Goal: Complete application form

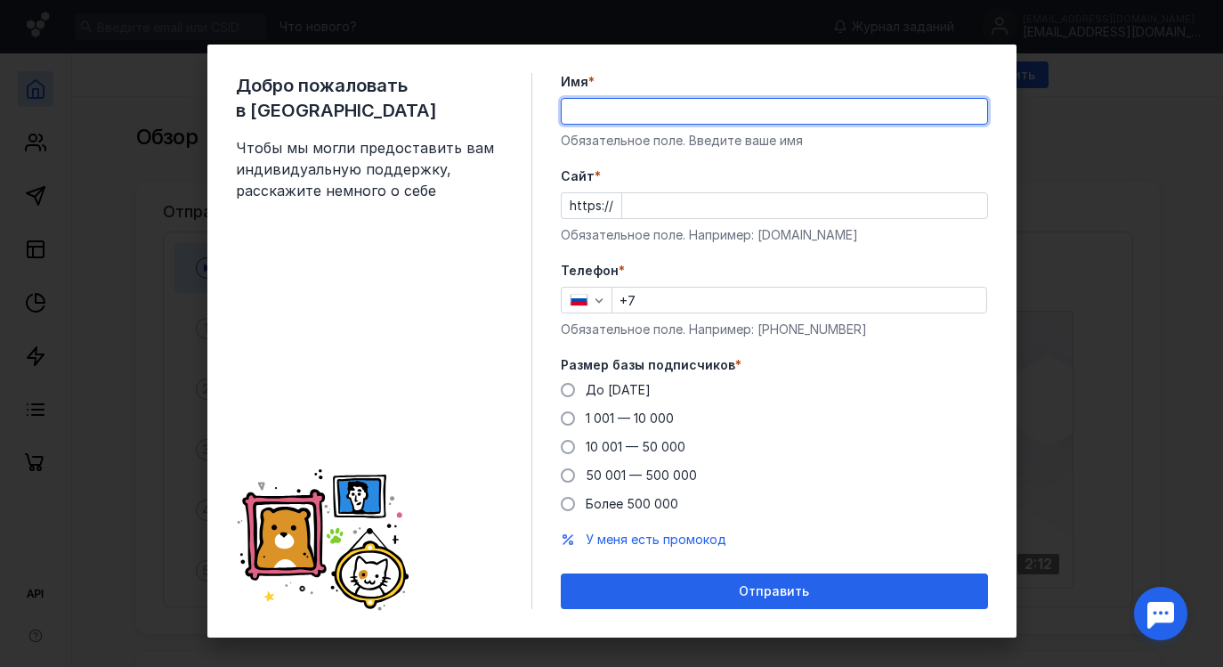
click at [759, 115] on input "Имя *" at bounding box center [775, 111] width 426 height 25
type input "[PERSON_NAME]"
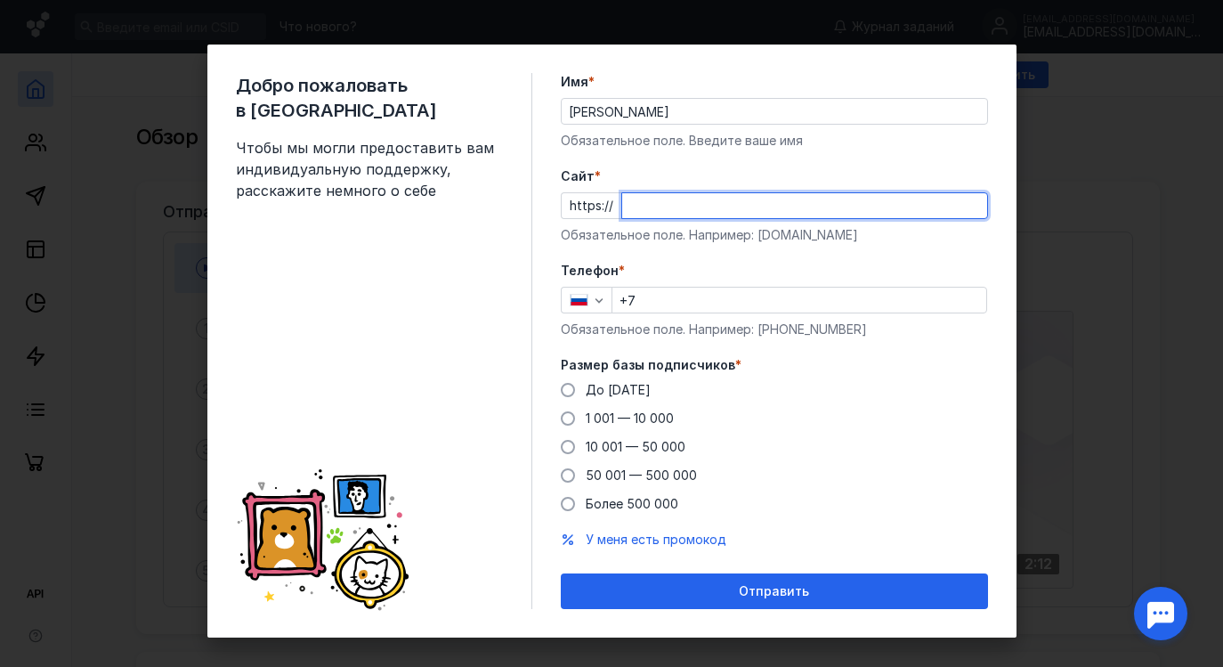
click at [842, 201] on input "Cайт *" at bounding box center [804, 205] width 365 height 25
type input "[DOMAIN_NAME]"
click at [861, 291] on input "+7" at bounding box center [800, 300] width 374 height 25
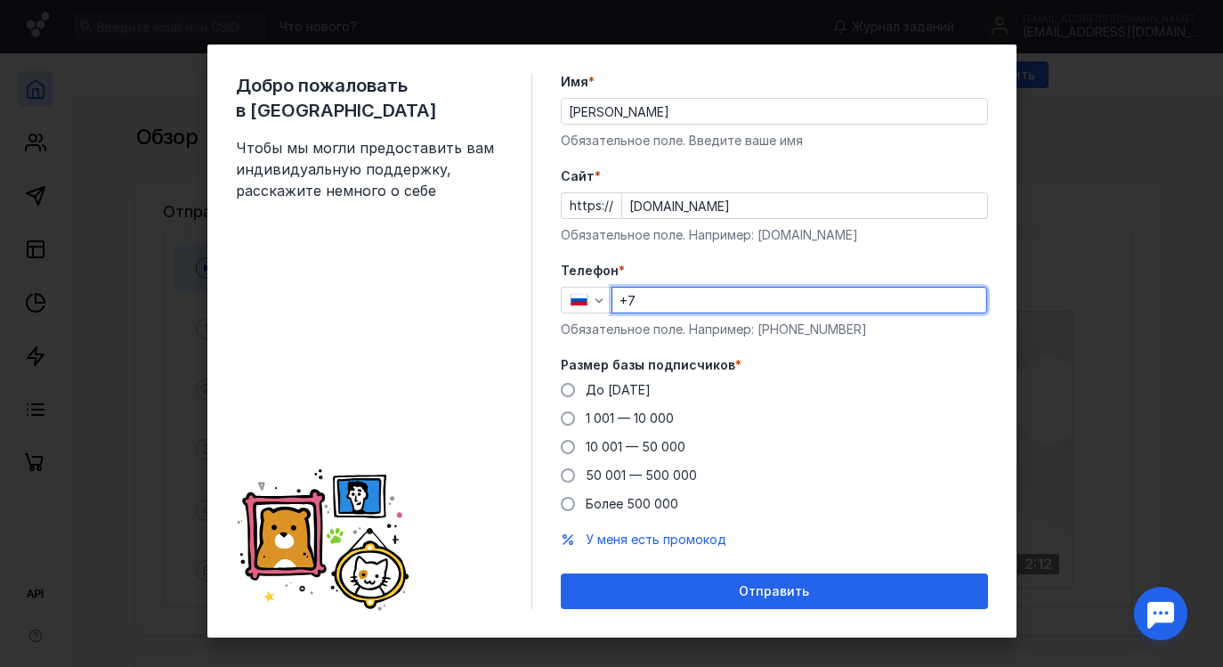
type input "[PHONE_NUMBER]"
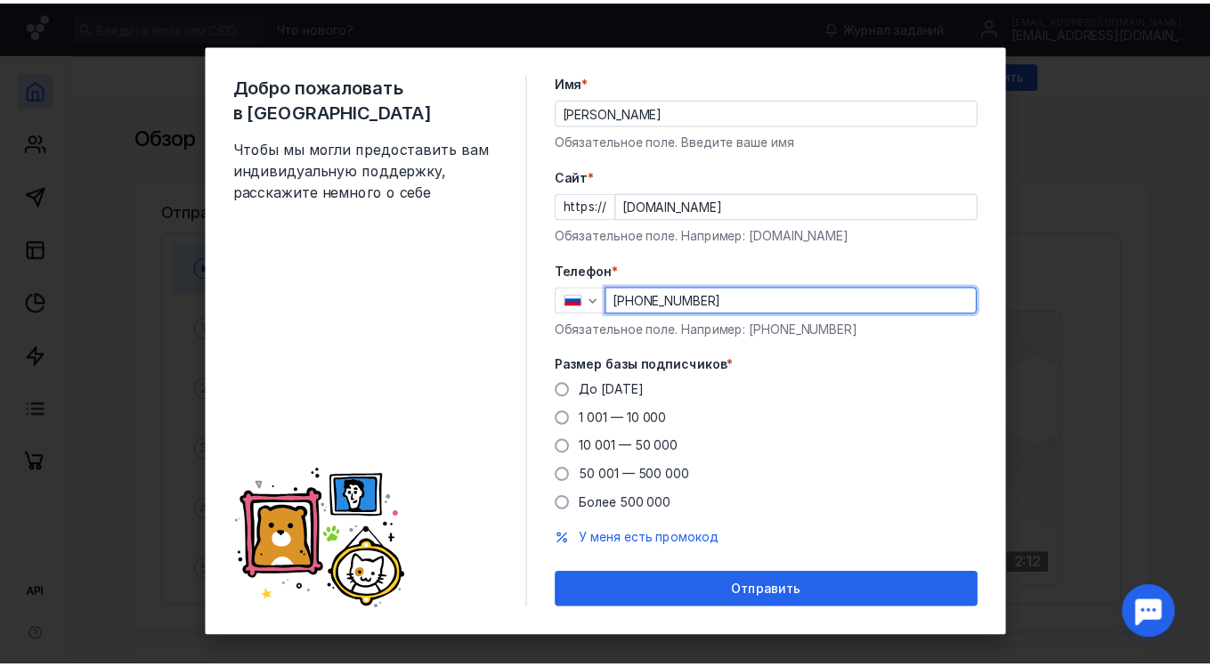
scroll to position [15, 0]
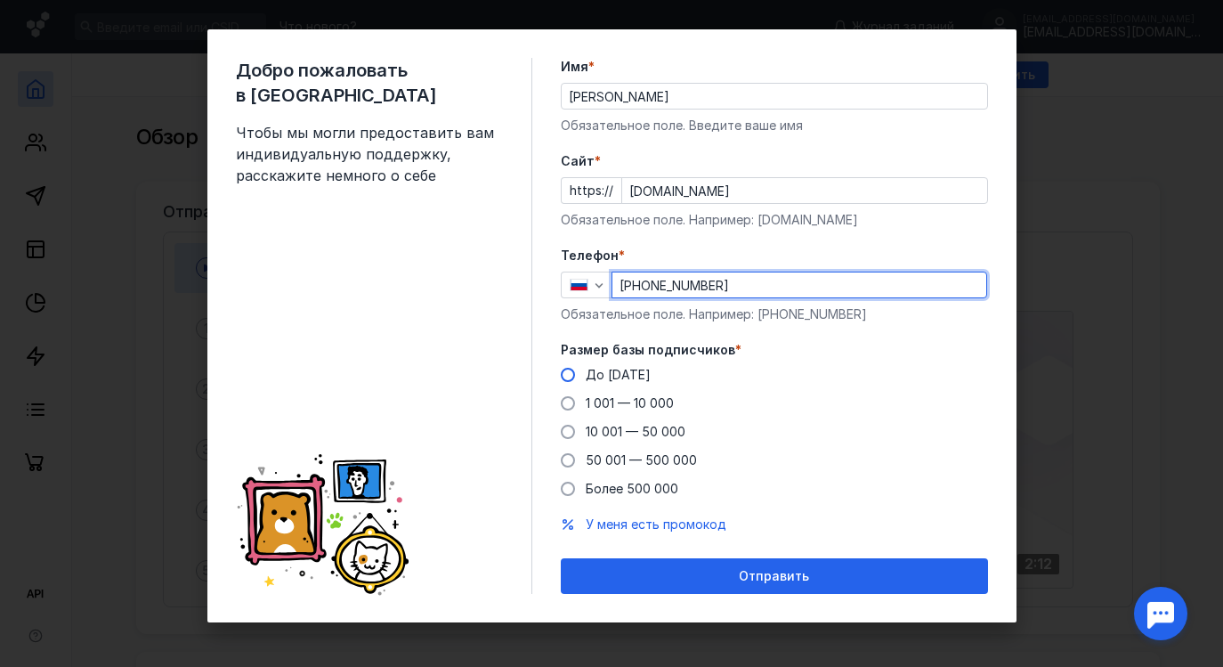
click at [624, 372] on span "До [DATE]" at bounding box center [618, 374] width 65 height 15
click at [0, 0] on input "До [DATE]" at bounding box center [0, 0] width 0 height 0
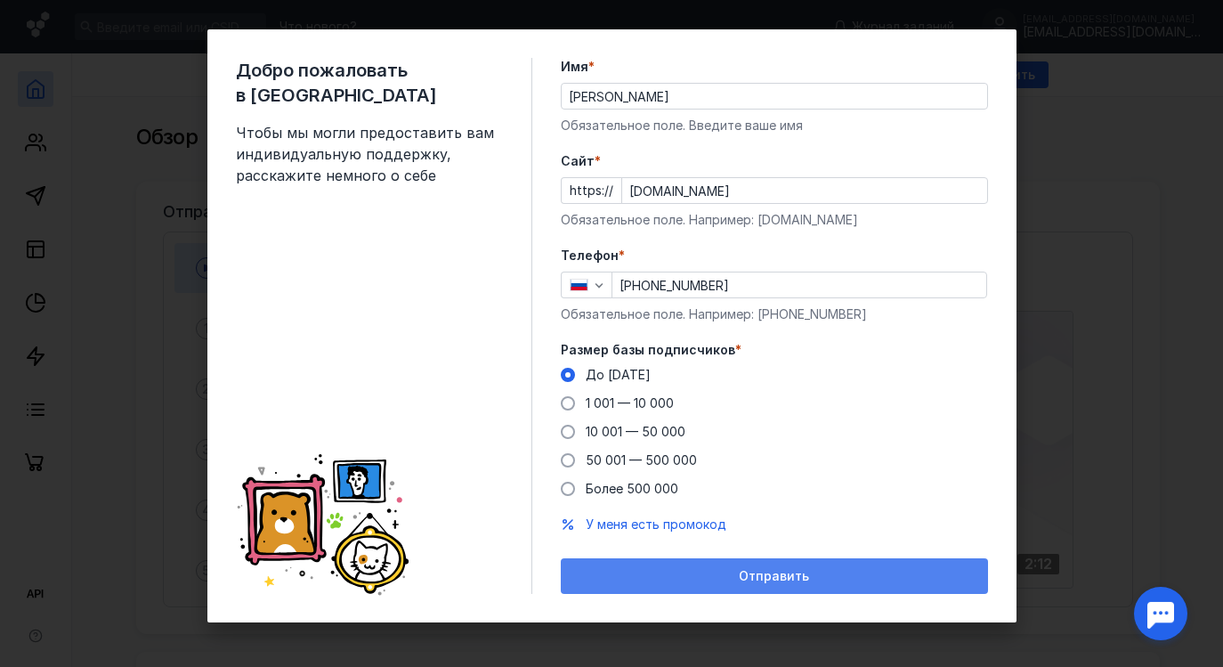
click at [834, 580] on div "Отправить" at bounding box center [775, 576] width 410 height 15
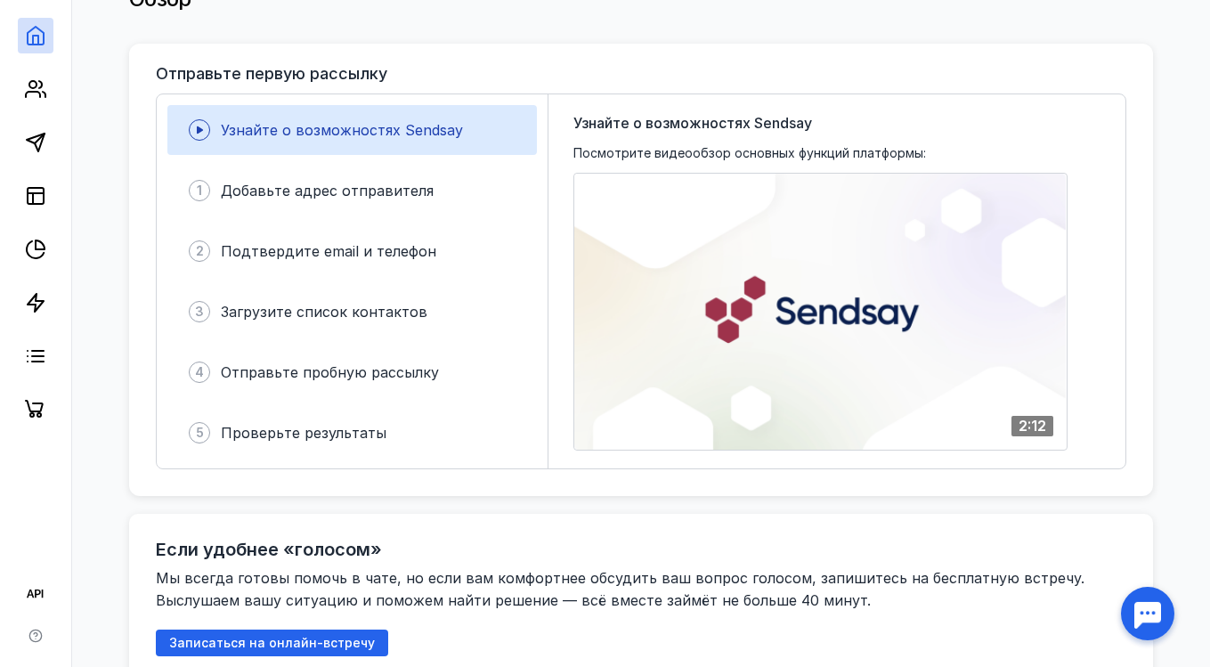
scroll to position [140, 0]
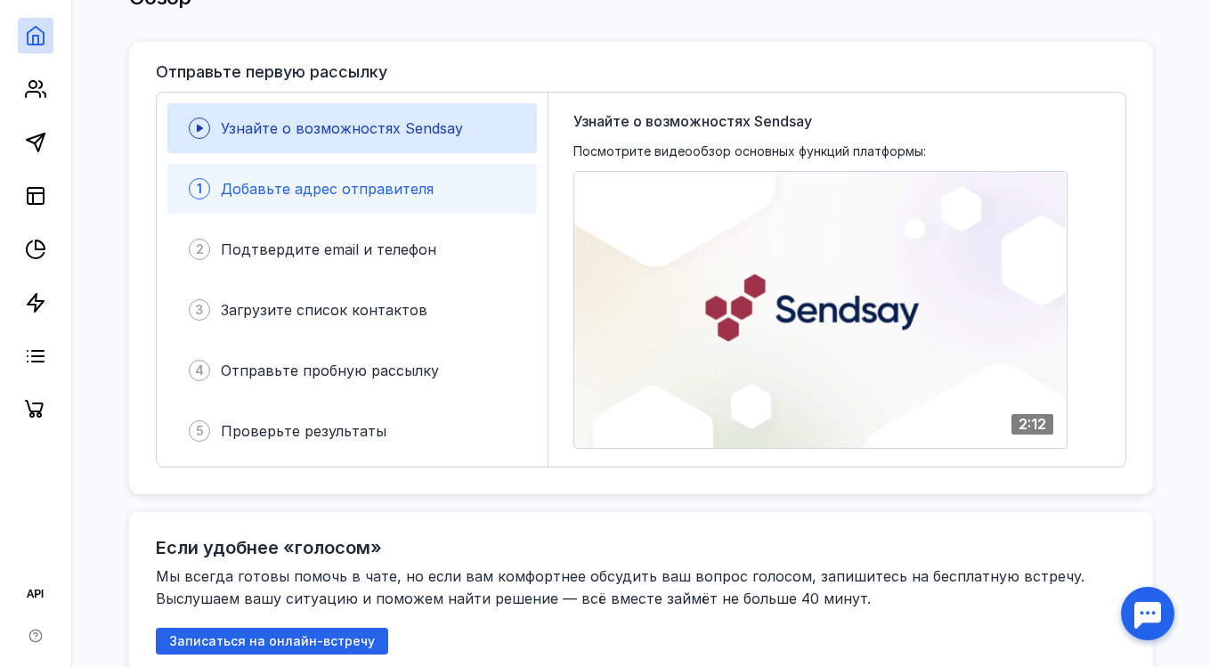
click at [350, 173] on div "1 Добавьте адрес отправителя" at bounding box center [351, 189] width 369 height 50
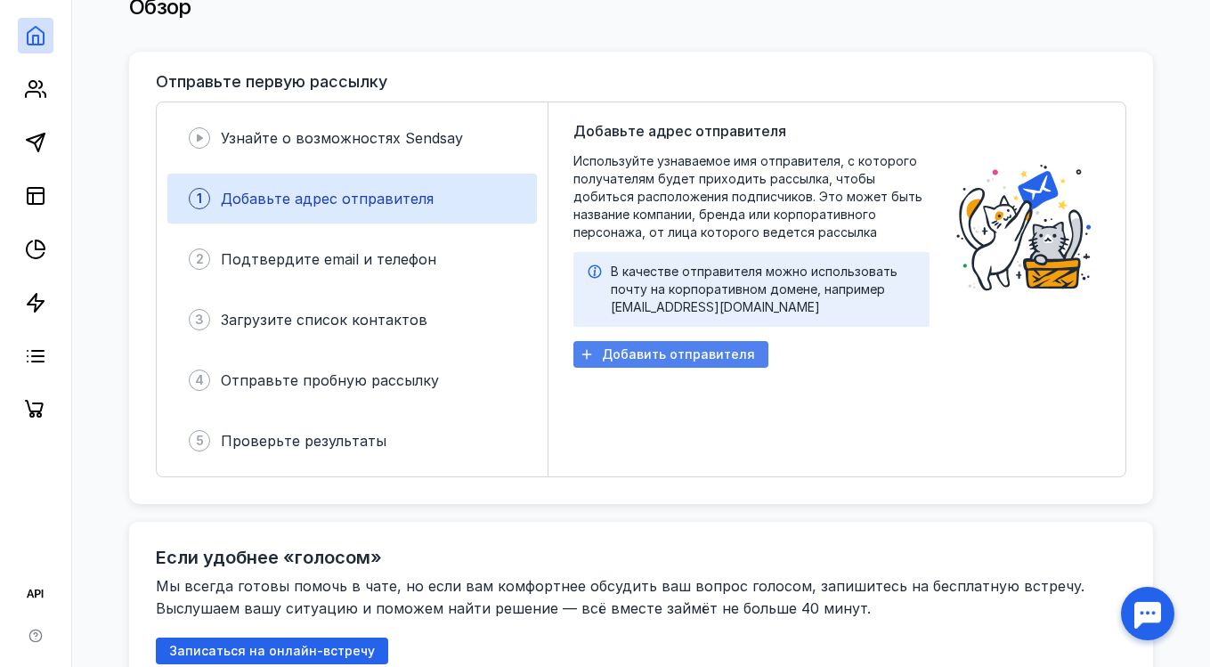
scroll to position [126, 0]
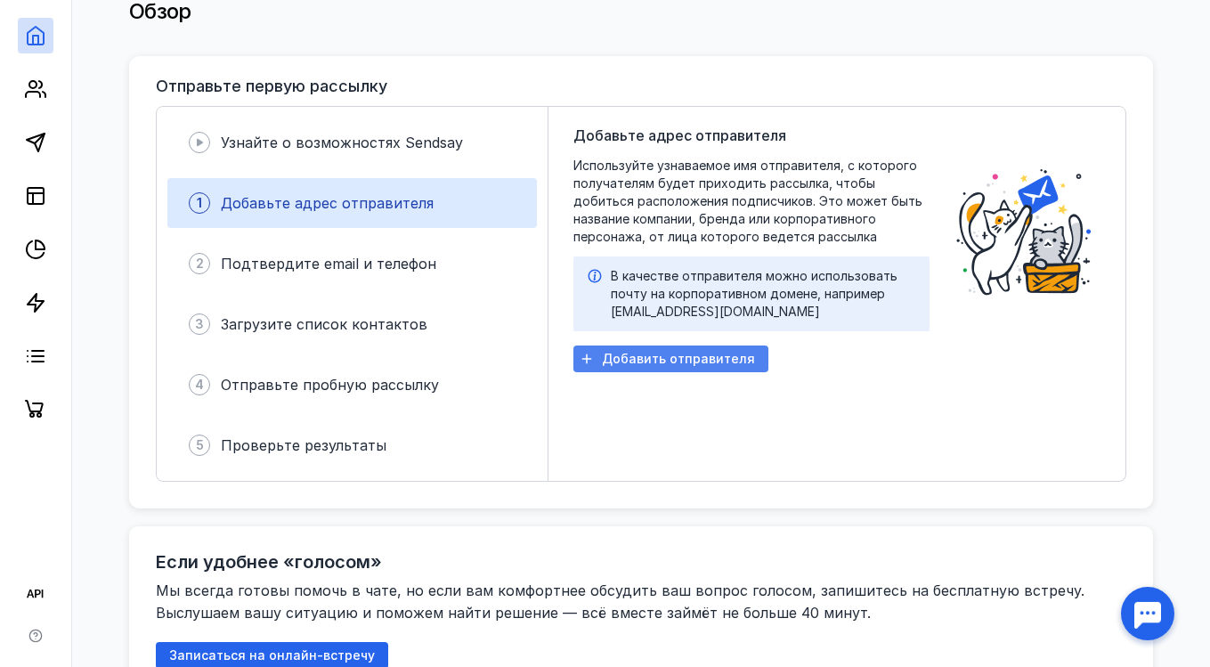
click at [678, 353] on span "Добавить отправителя" at bounding box center [678, 359] width 153 height 15
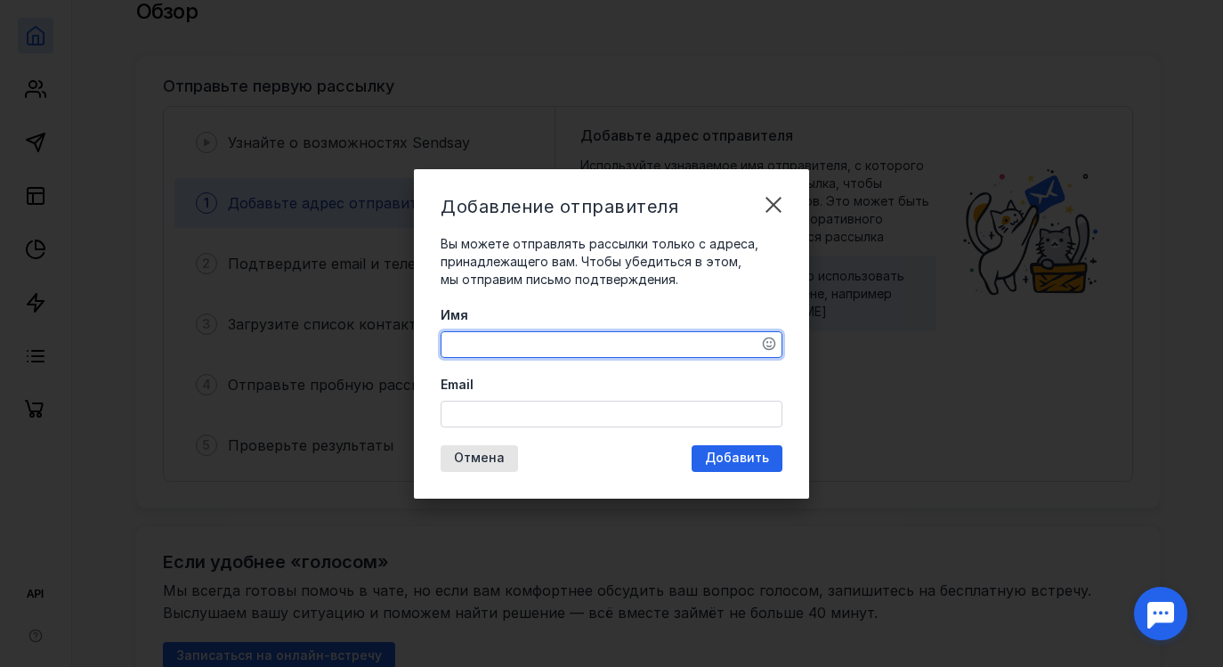
click at [678, 353] on textarea "Имя" at bounding box center [612, 344] width 340 height 25
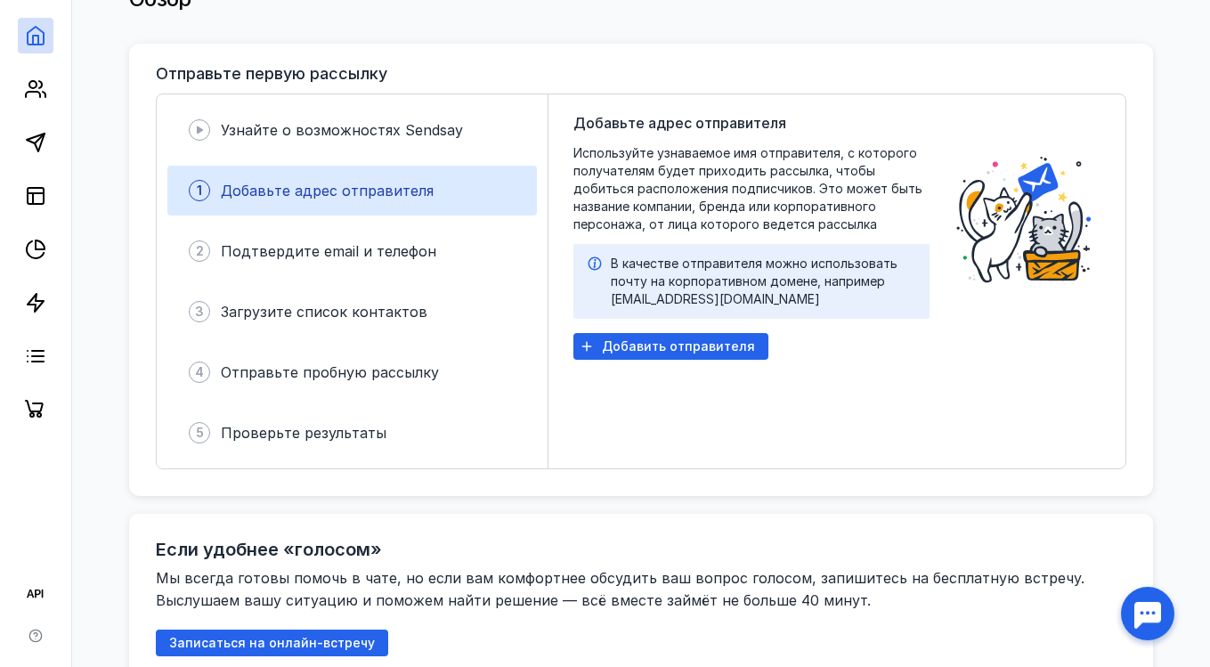
scroll to position [0, 0]
